Goal: Task Accomplishment & Management: Manage account settings

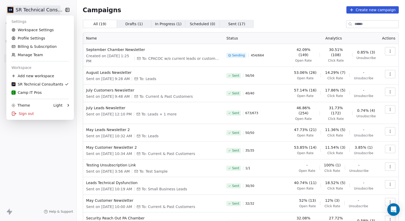
click at [26, 12] on html "SR Technical Consultants Contacts People Marketing Workflows Campaigns Sales Pi…" at bounding box center [202, 110] width 405 height 221
click at [25, 29] on link "Workspace Settings" at bounding box center [39, 30] width 63 height 8
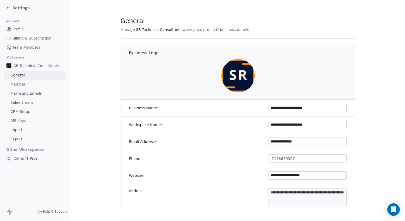
click at [28, 92] on span "Marketing Emails" at bounding box center [25, 93] width 31 height 5
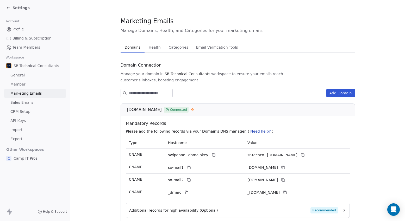
click at [153, 46] on span "Health" at bounding box center [154, 47] width 16 height 7
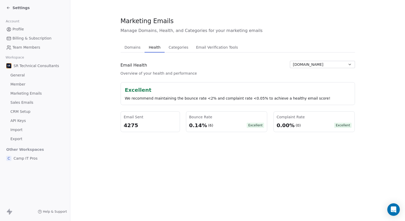
click at [20, 8] on span "Settings" at bounding box center [20, 7] width 17 height 5
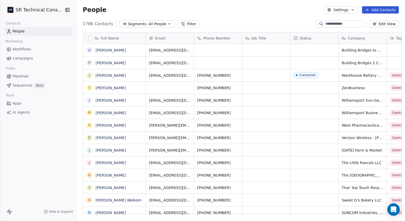
scroll to position [195, 331]
